Goal: Task Accomplishment & Management: Use online tool/utility

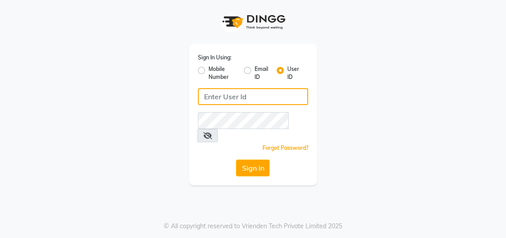
click at [222, 100] on input "Username" at bounding box center [253, 96] width 111 height 17
type input "gingerlinsalon"
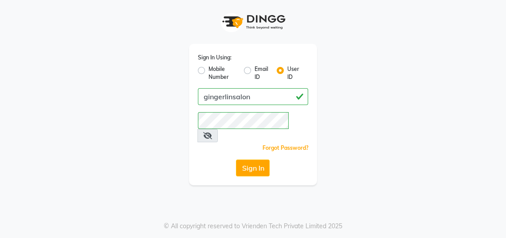
click at [236, 159] on button "Sign In" at bounding box center [253, 167] width 34 height 17
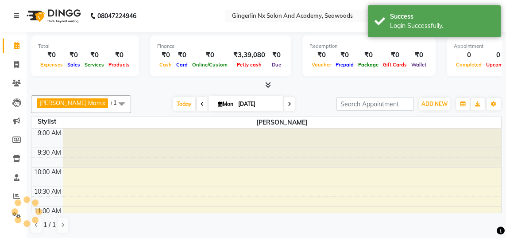
click at [18, 24] on link at bounding box center [18, 16] width 9 height 25
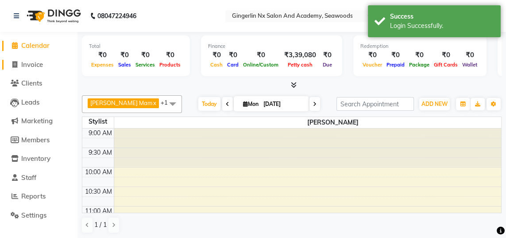
click at [37, 67] on span "Invoice" at bounding box center [32, 64] width 22 height 8
select select "service"
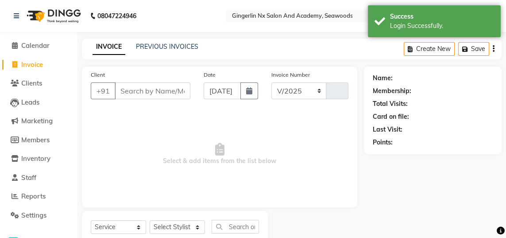
select select "480"
type input "0657"
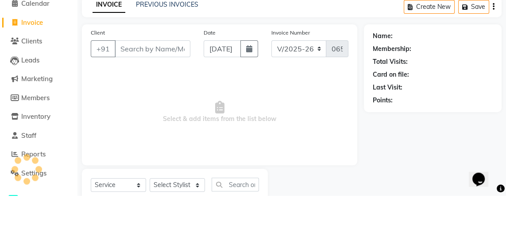
click at [147, 92] on input "Client" at bounding box center [153, 90] width 76 height 17
select select "membership"
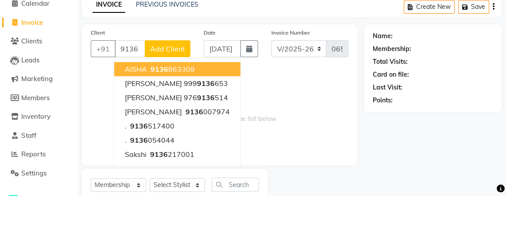
click at [216, 110] on button "AISHA 9136 863309" at bounding box center [177, 111] width 126 height 14
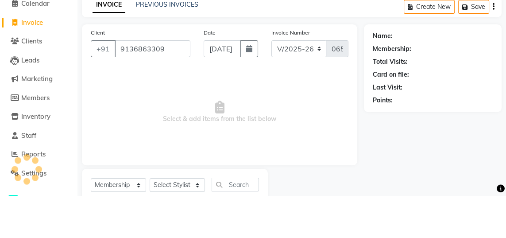
type input "9136863309"
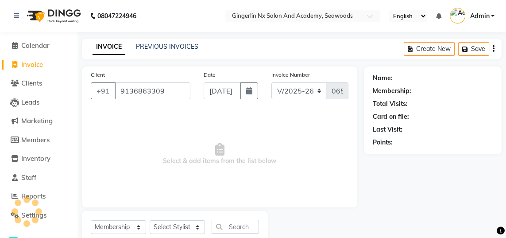
select select "2: Object"
